Goal: Task Accomplishment & Management: Use online tool/utility

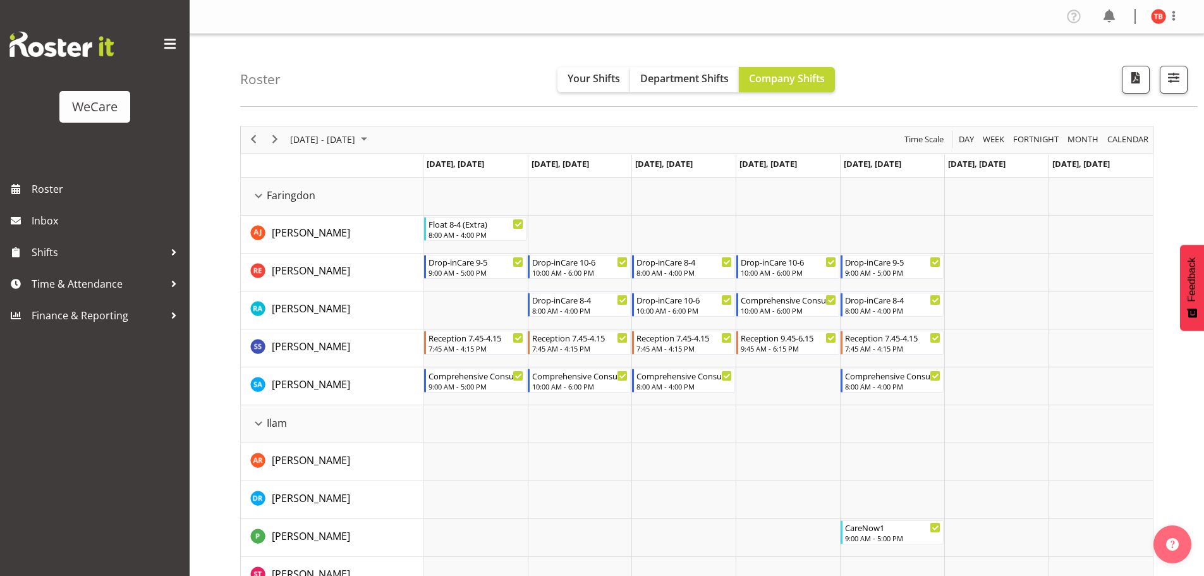
select select "location"
click at [1181, 78] on span "button" at bounding box center [1173, 78] width 16 height 16
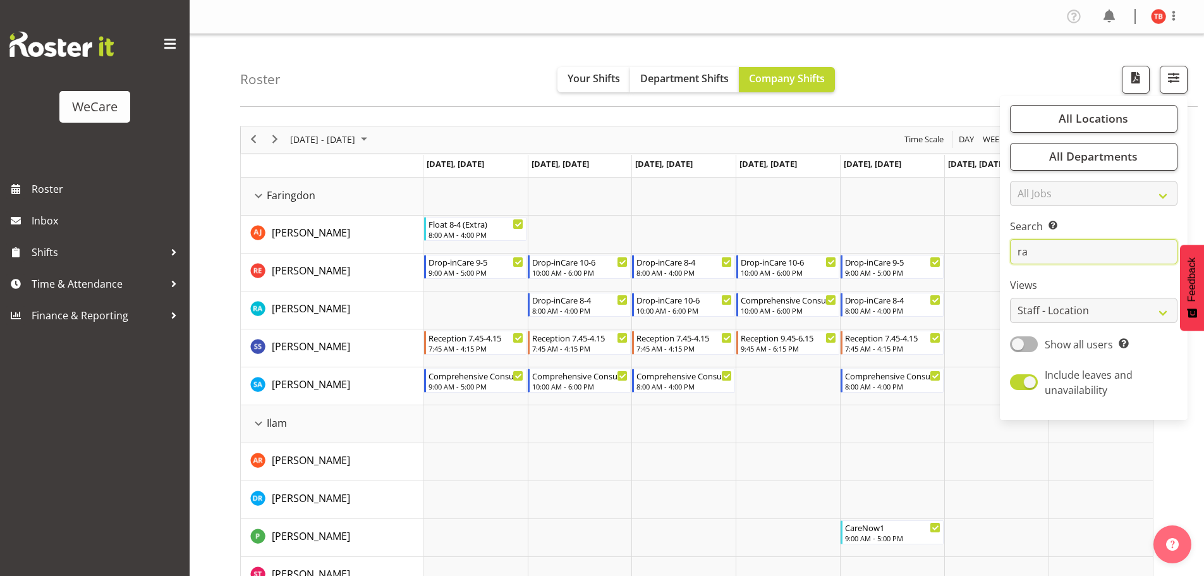
click at [1094, 253] on input "ra" at bounding box center [1093, 251] width 167 height 25
type input "r"
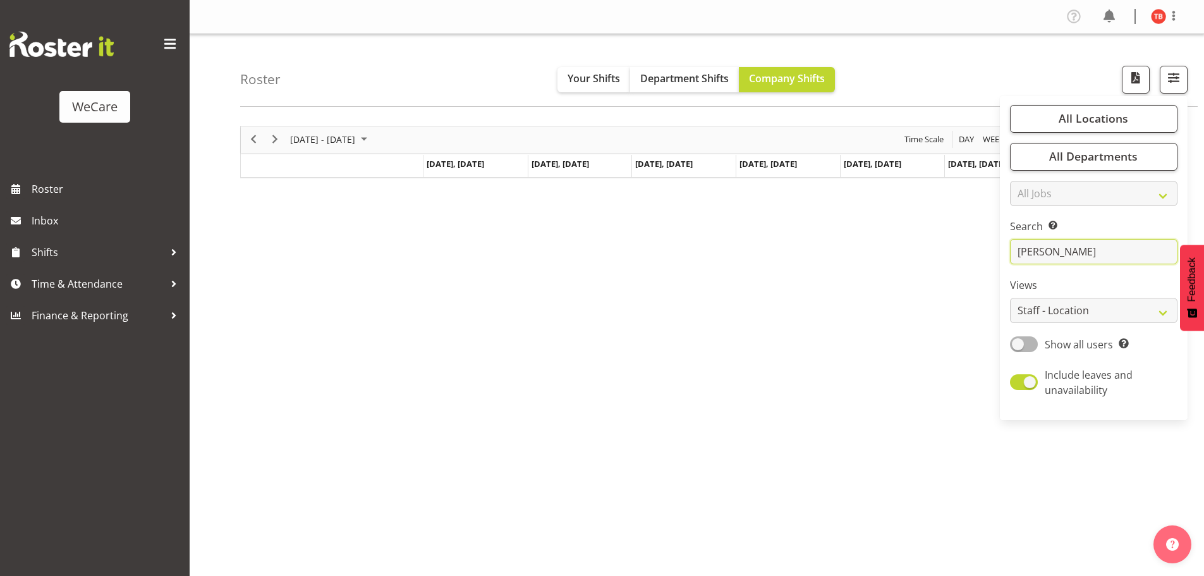
drag, startPoint x: 1053, startPoint y: 257, endPoint x: 968, endPoint y: 252, distance: 84.8
click at [968, 252] on div "Roster Your Shifts Department Shifts Company Shifts All Locations Clear Busines…" at bounding box center [697, 328] width 1014 height 588
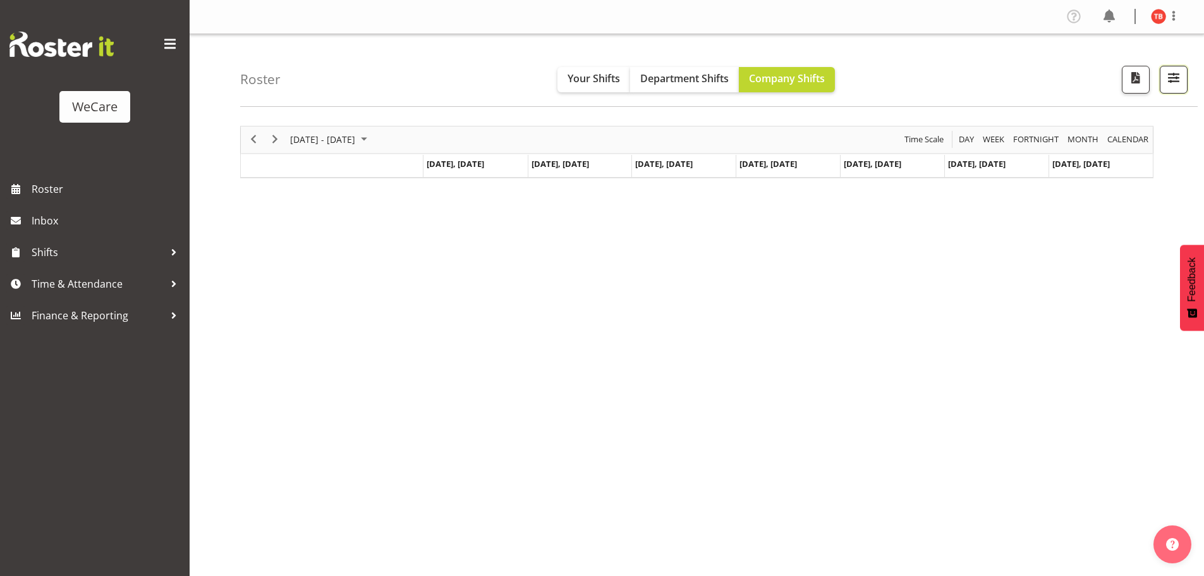
click at [1174, 78] on span "button" at bounding box center [1173, 78] width 16 height 16
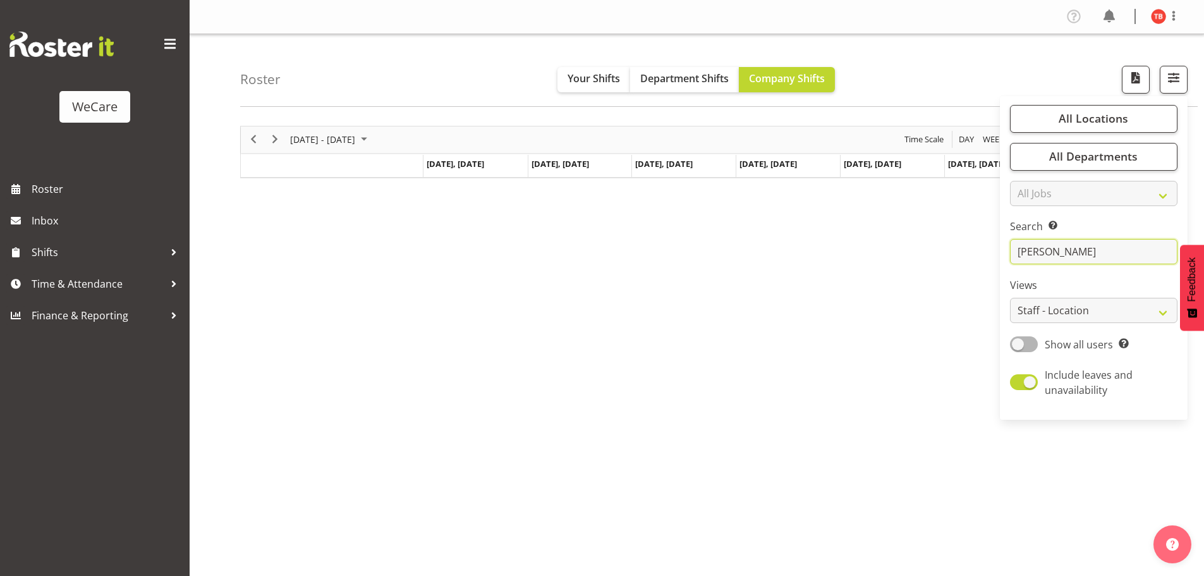
click at [1082, 253] on input "[PERSON_NAME]" at bounding box center [1093, 251] width 167 height 25
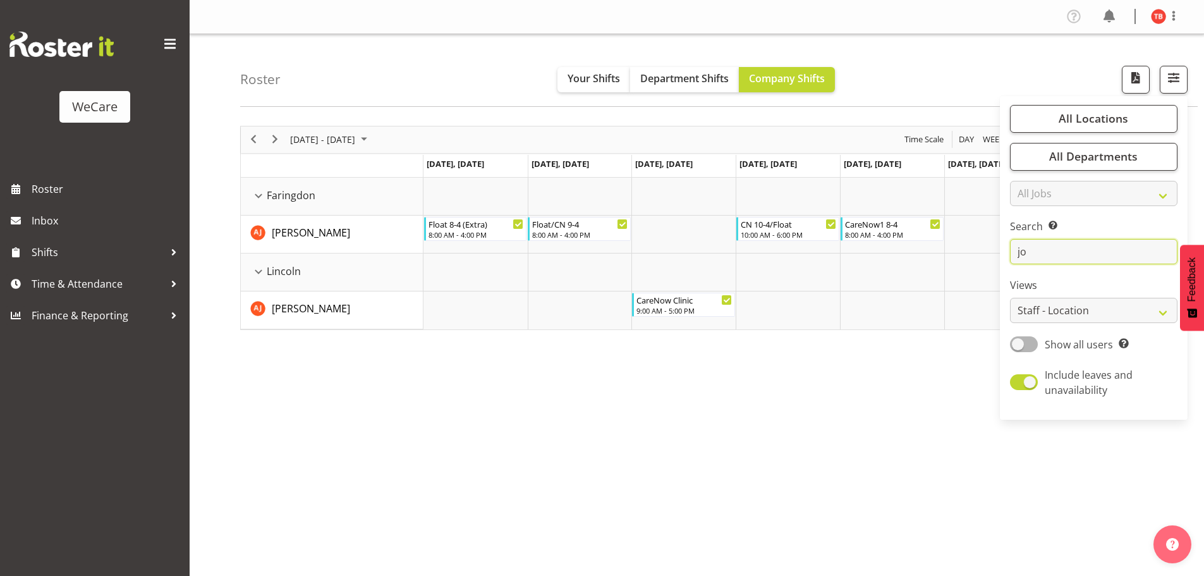
type input "j"
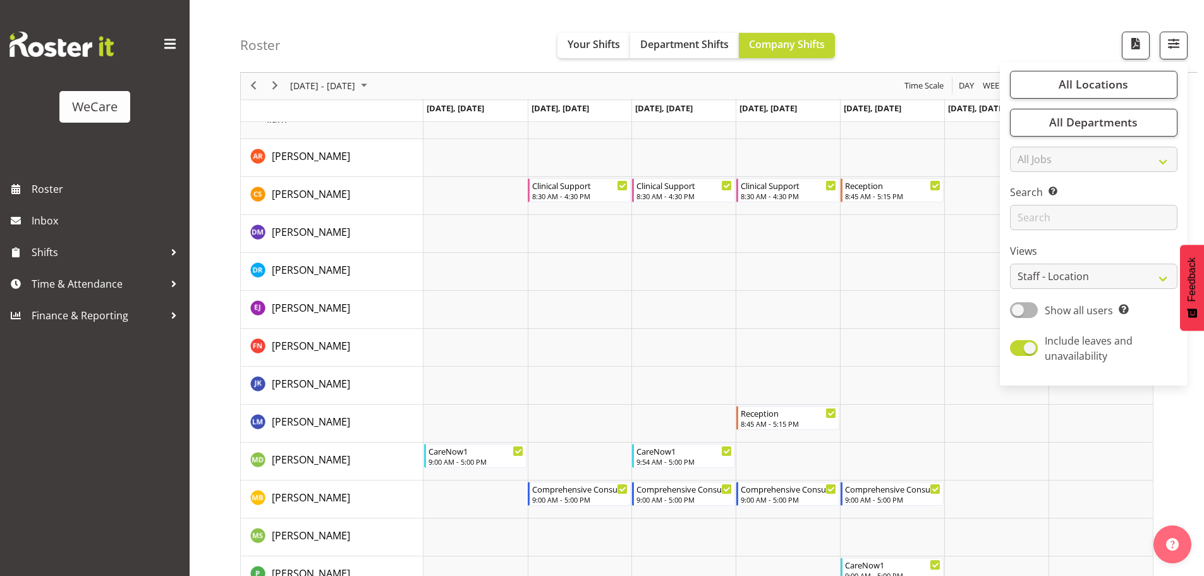
click at [500, 298] on td "Timeline Week of October 3, 2025" at bounding box center [475, 310] width 104 height 38
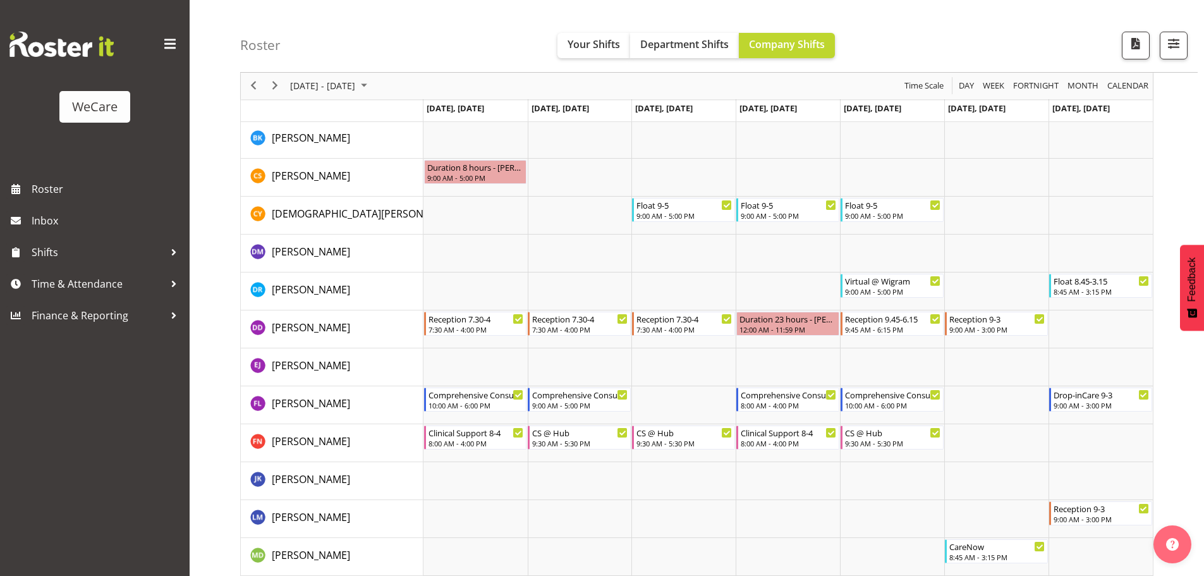
scroll to position [3096, 0]
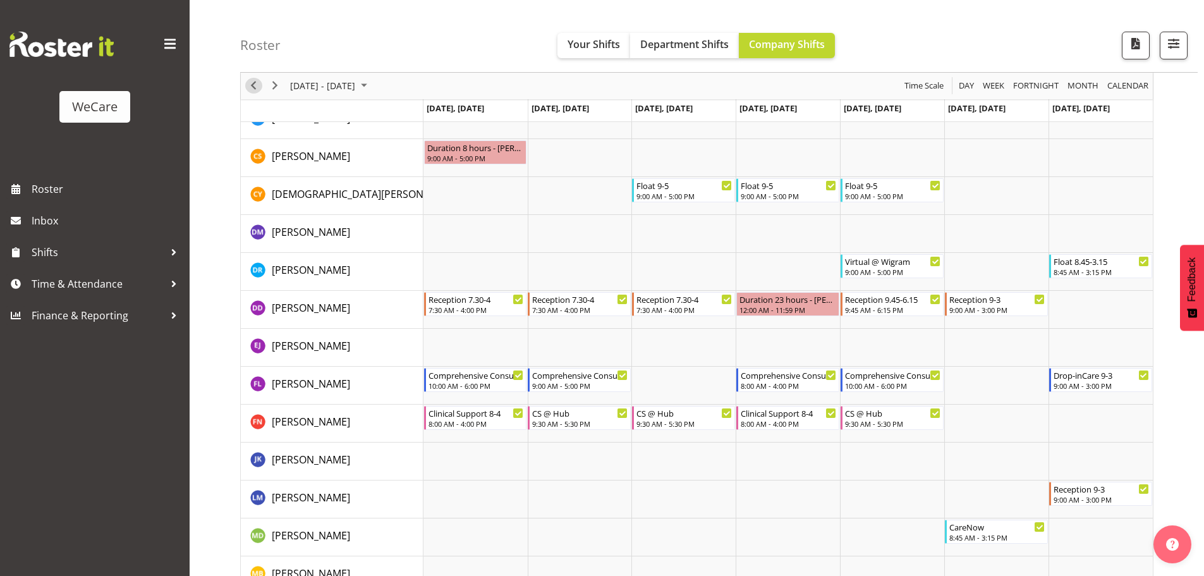
click at [260, 83] on span "Previous" at bounding box center [253, 86] width 15 height 16
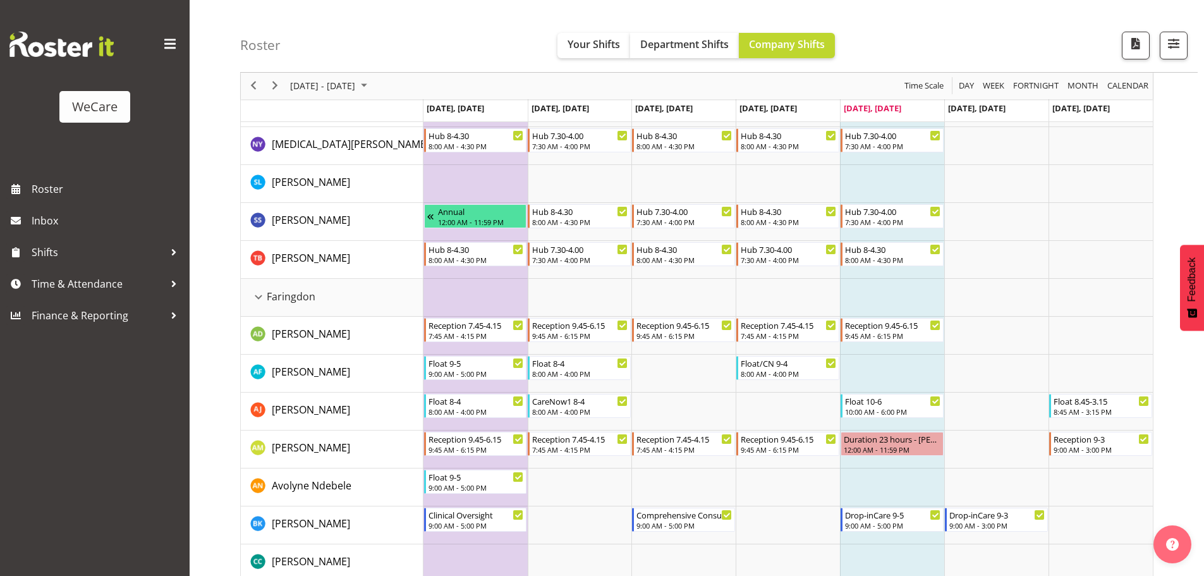
scroll to position [253, 0]
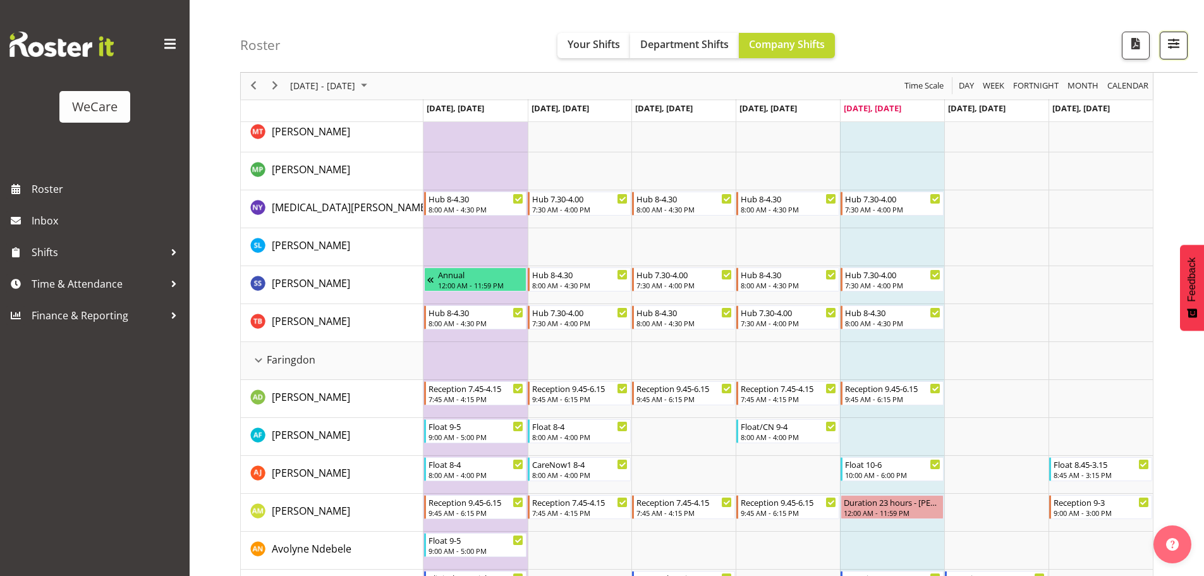
click at [1185, 49] on button "button" at bounding box center [1173, 46] width 28 height 28
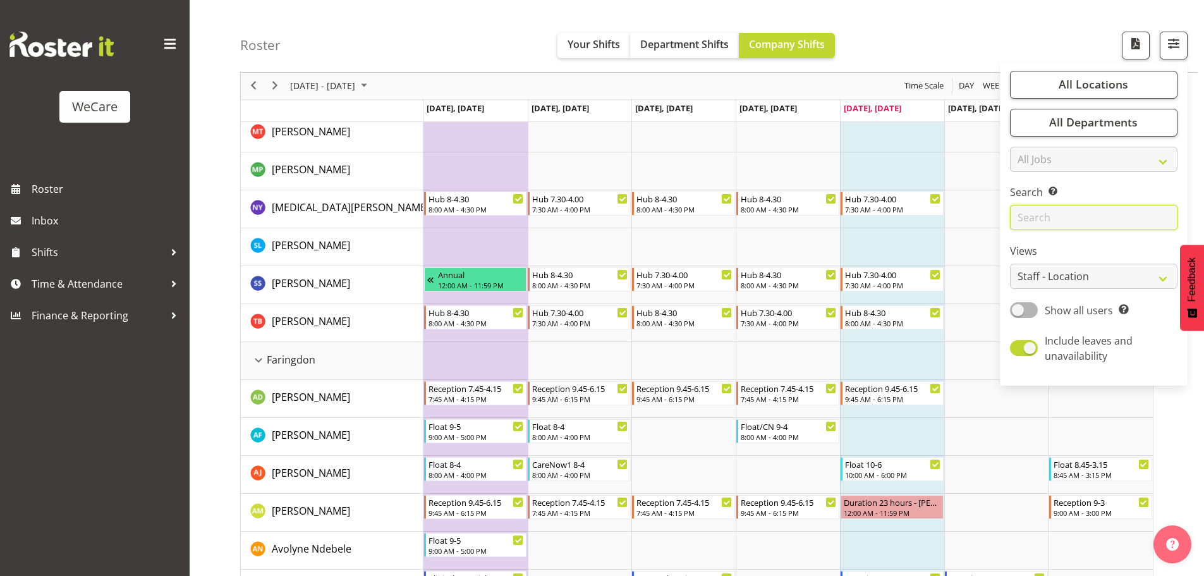
click at [1054, 217] on input "text" at bounding box center [1093, 217] width 167 height 25
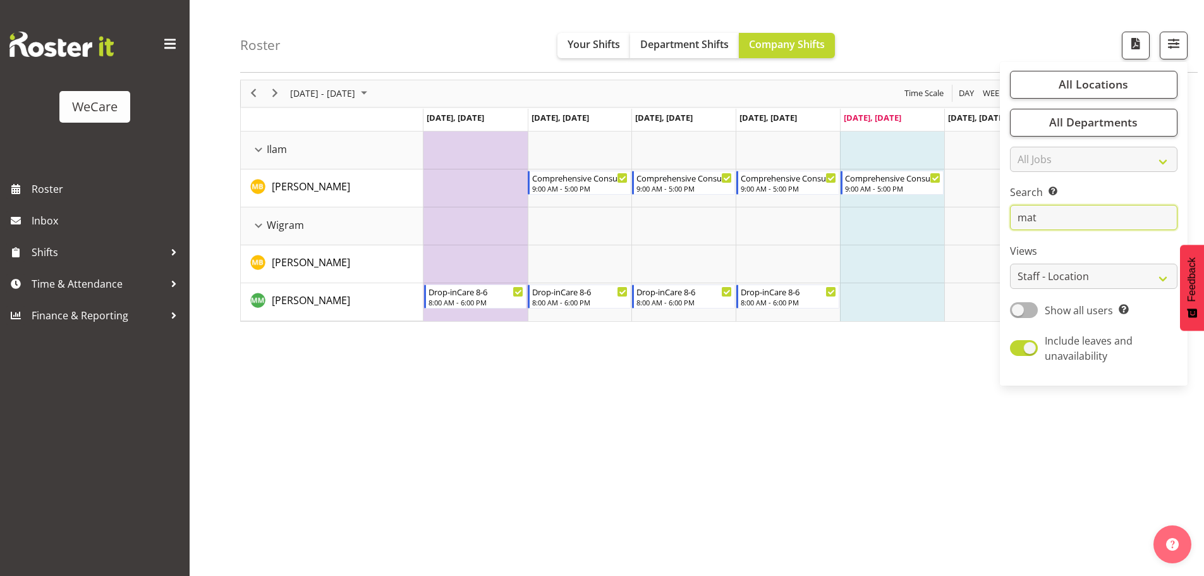
scroll to position [46, 0]
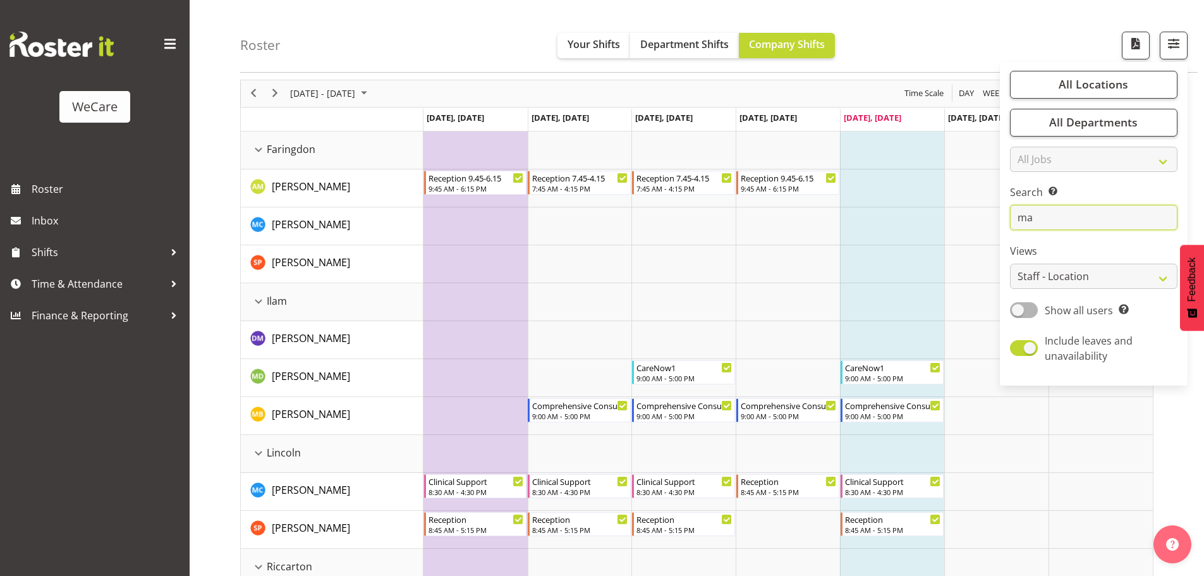
type input "m"
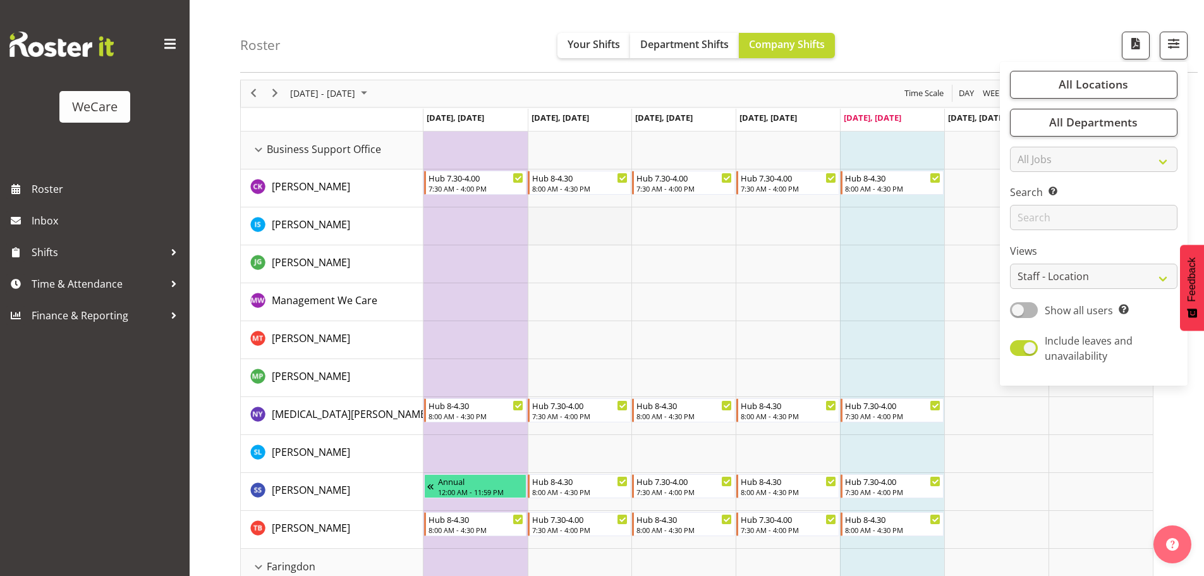
click at [590, 229] on td "Timeline Week of September 26, 2025" at bounding box center [580, 226] width 104 height 38
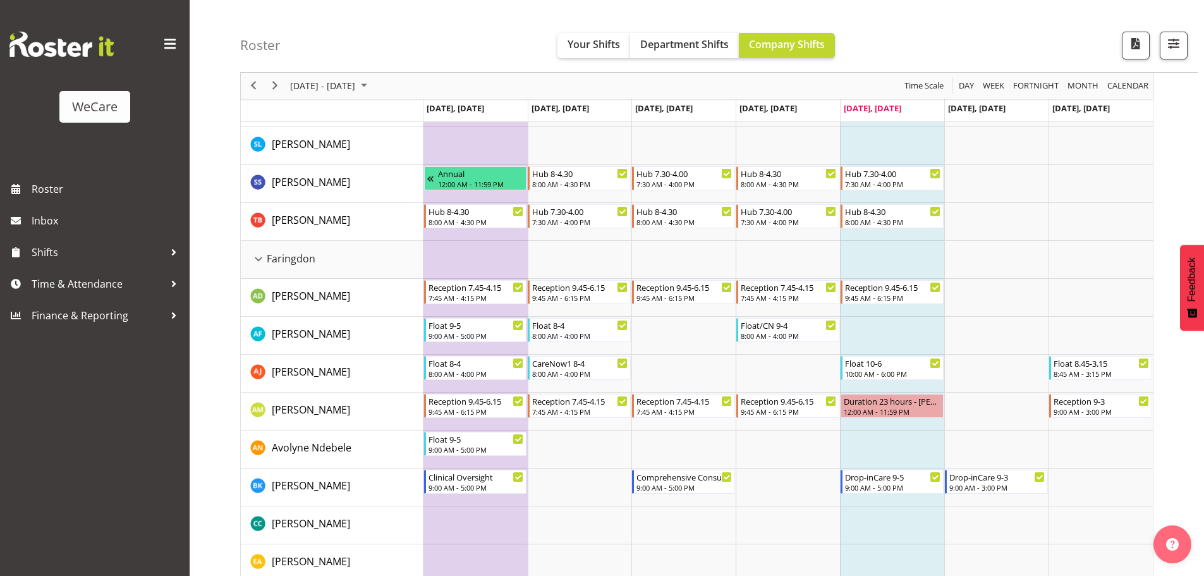
scroll to position [299, 0]
